Goal: Transaction & Acquisition: Purchase product/service

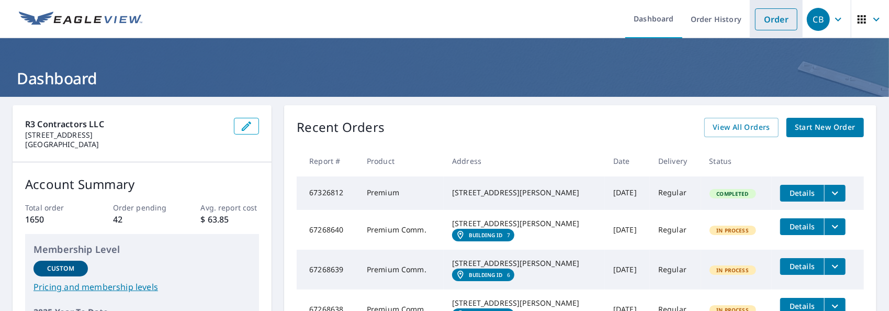
click at [769, 20] on link "Order" at bounding box center [776, 19] width 42 height 22
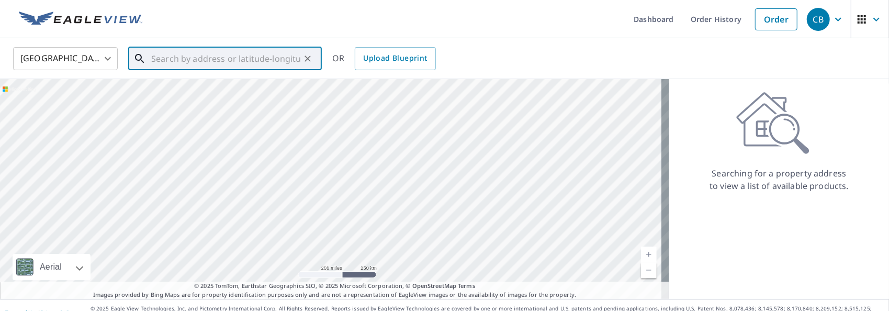
click at [216, 59] on input "text" at bounding box center [225, 58] width 149 height 29
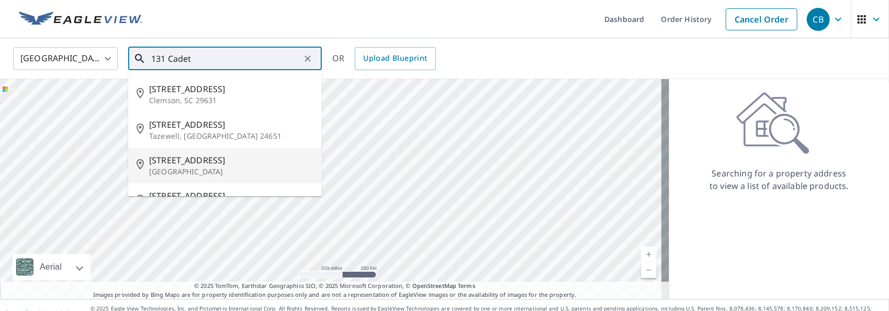
click at [174, 169] on p "[GEOGRAPHIC_DATA]" at bounding box center [231, 171] width 164 height 10
type input "[STREET_ADDRESS]"
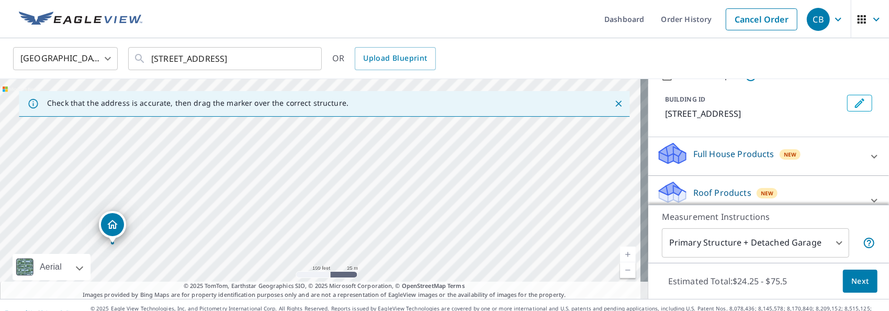
scroll to position [105, 0]
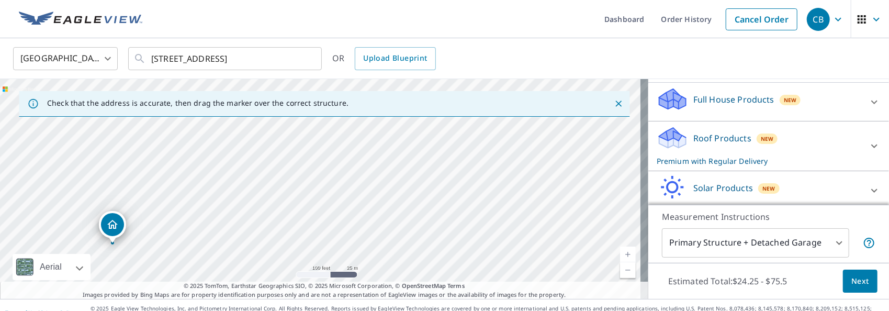
click at [869, 142] on icon at bounding box center [875, 146] width 13 height 13
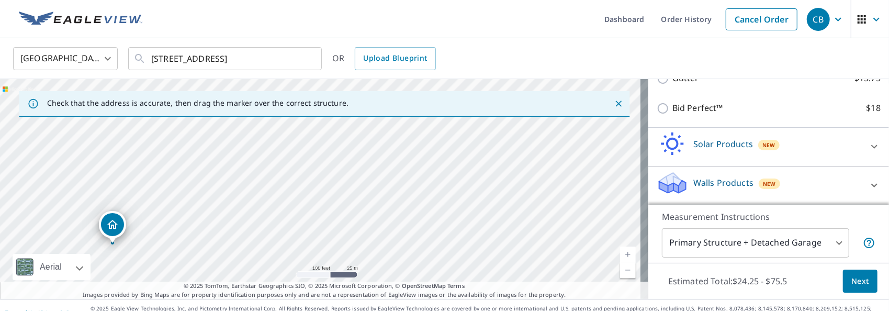
scroll to position [15, 0]
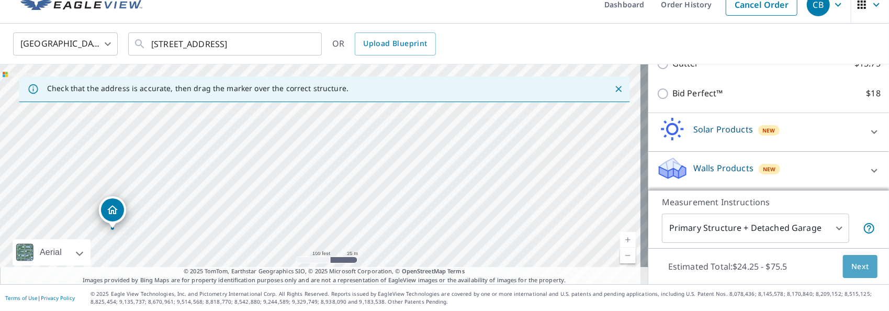
click at [852, 265] on span "Next" at bounding box center [861, 266] width 18 height 13
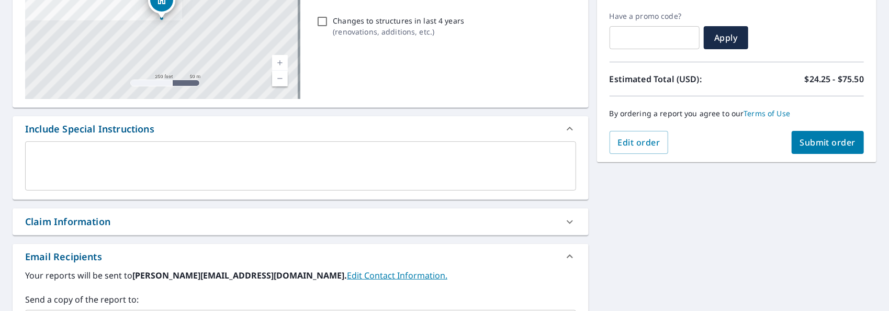
scroll to position [276, 0]
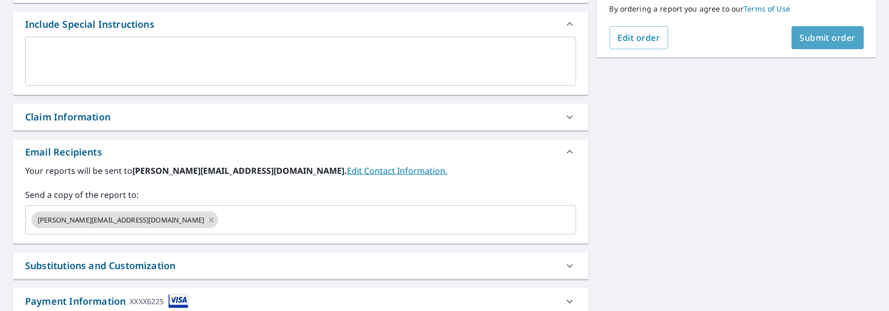
click at [827, 41] on span "Submit order" at bounding box center [828, 38] width 56 height 12
checkbox input "true"
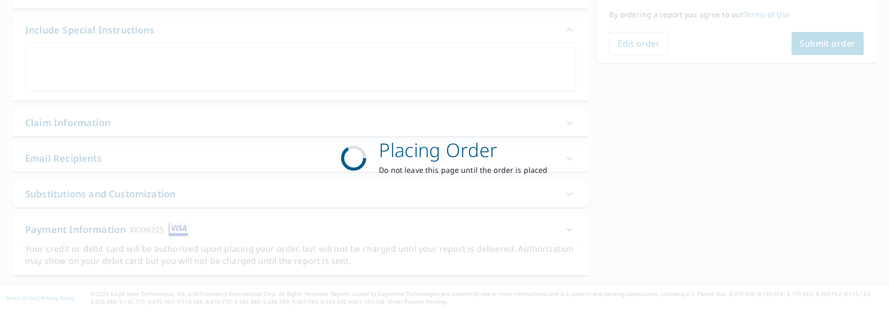
scroll to position [269, 0]
